Goal: Book appointment/travel/reservation

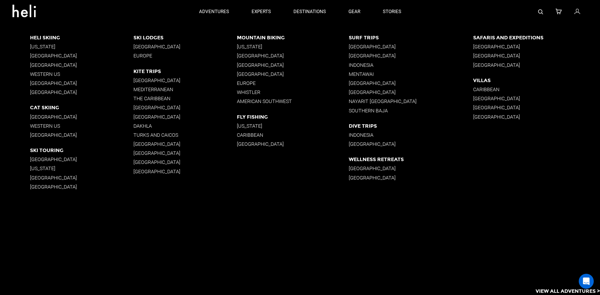
click at [250, 82] on p "Europe" at bounding box center [293, 83] width 112 height 6
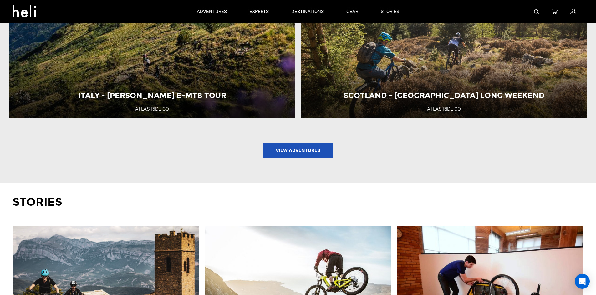
scroll to position [844, 0]
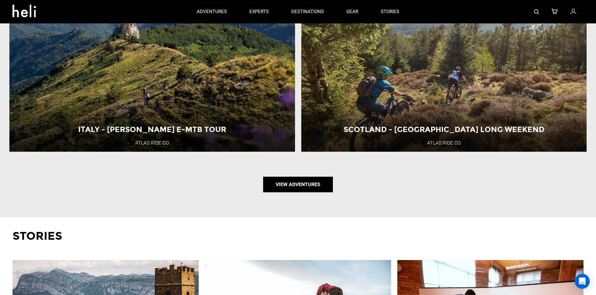
click at [314, 188] on link "View Adventures" at bounding box center [298, 185] width 70 height 16
type input "Mountain Biking"
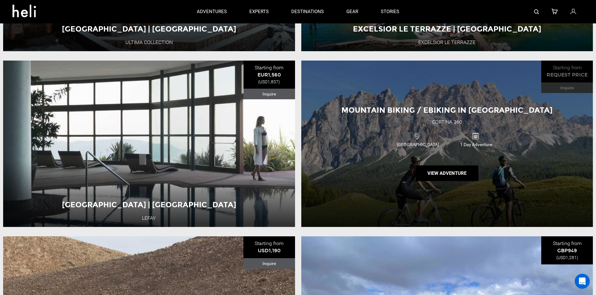
scroll to position [218, 0]
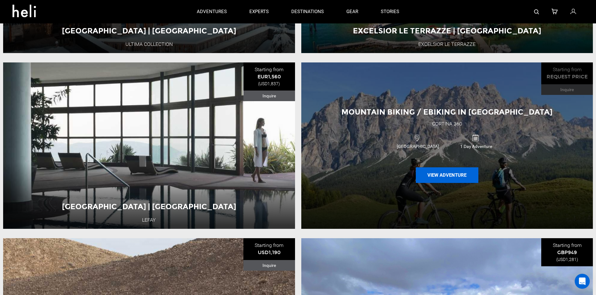
click at [443, 176] on button "View Adventure" at bounding box center [446, 176] width 63 height 16
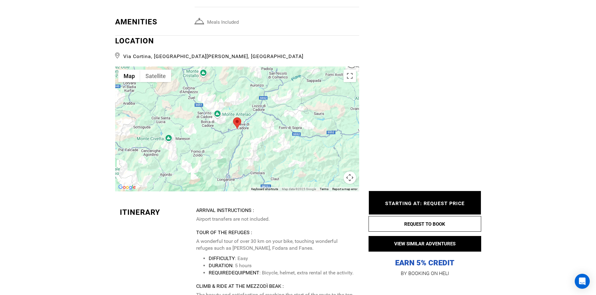
scroll to position [1157, 0]
